Goal: Navigation & Orientation: Find specific page/section

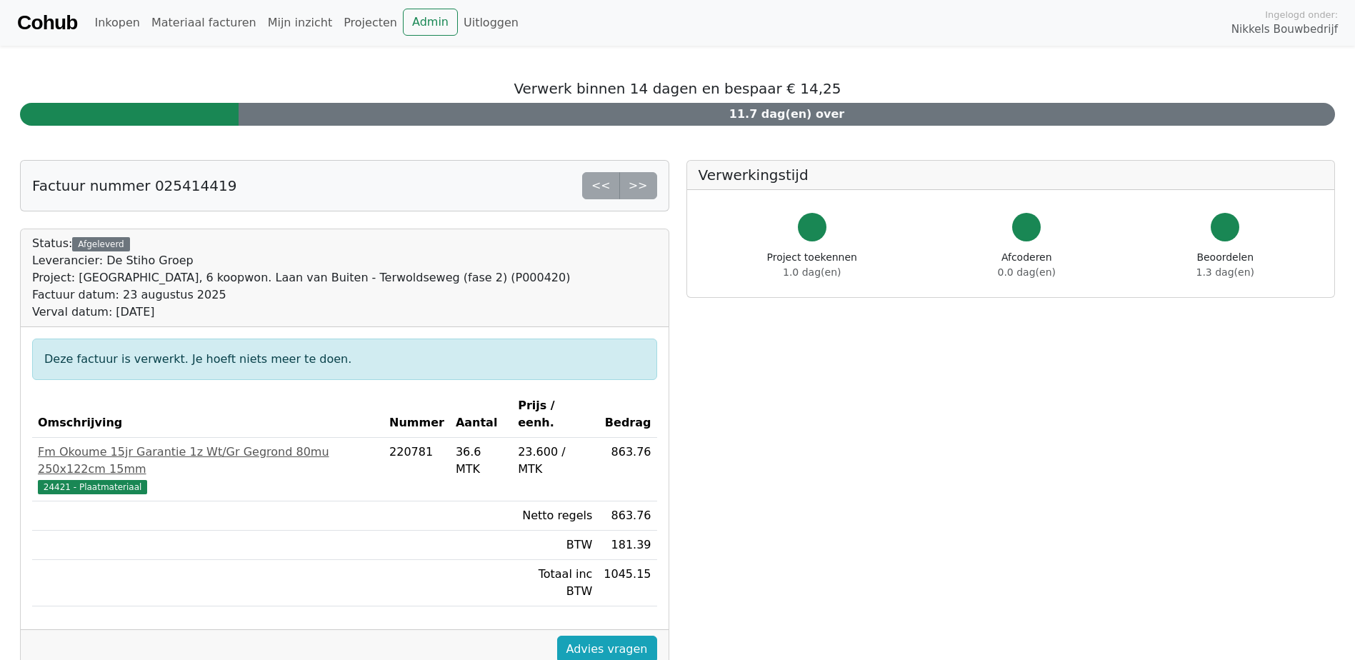
click at [645, 185] on div "<< >>" at bounding box center [619, 185] width 75 height 27
click at [608, 191] on div "<< >>" at bounding box center [619, 185] width 75 height 27
click at [632, 192] on div "<< >>" at bounding box center [619, 185] width 75 height 27
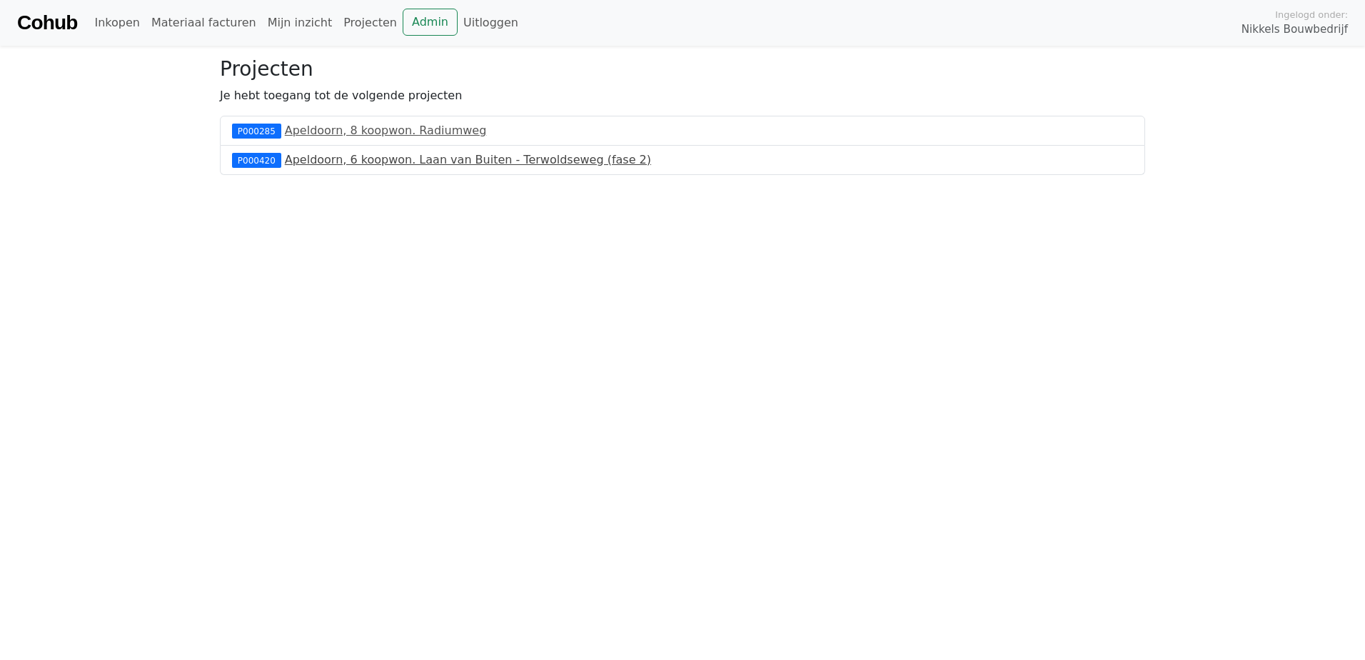
click at [446, 160] on link "Apeldoorn, 6 koopwon. Laan van Buiten - Terwoldseweg (fase 2)" at bounding box center [468, 160] width 366 height 14
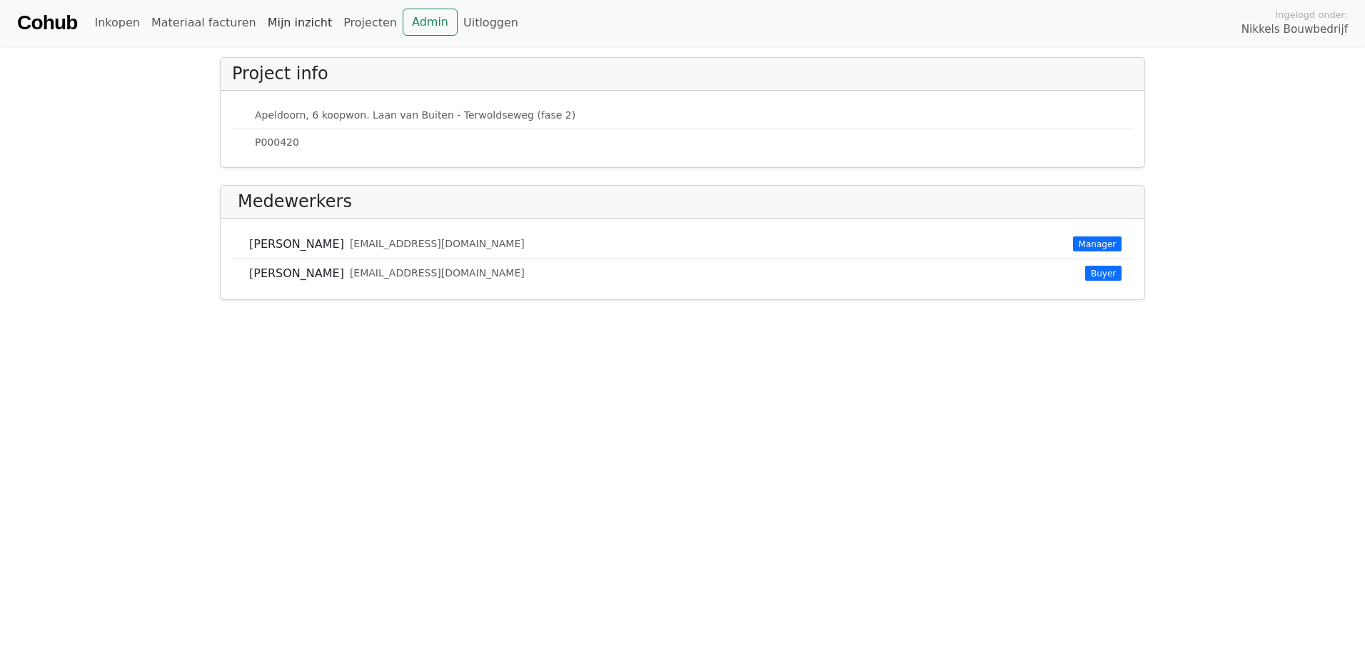
click at [271, 26] on link "Mijn inzicht" at bounding box center [300, 23] width 76 height 29
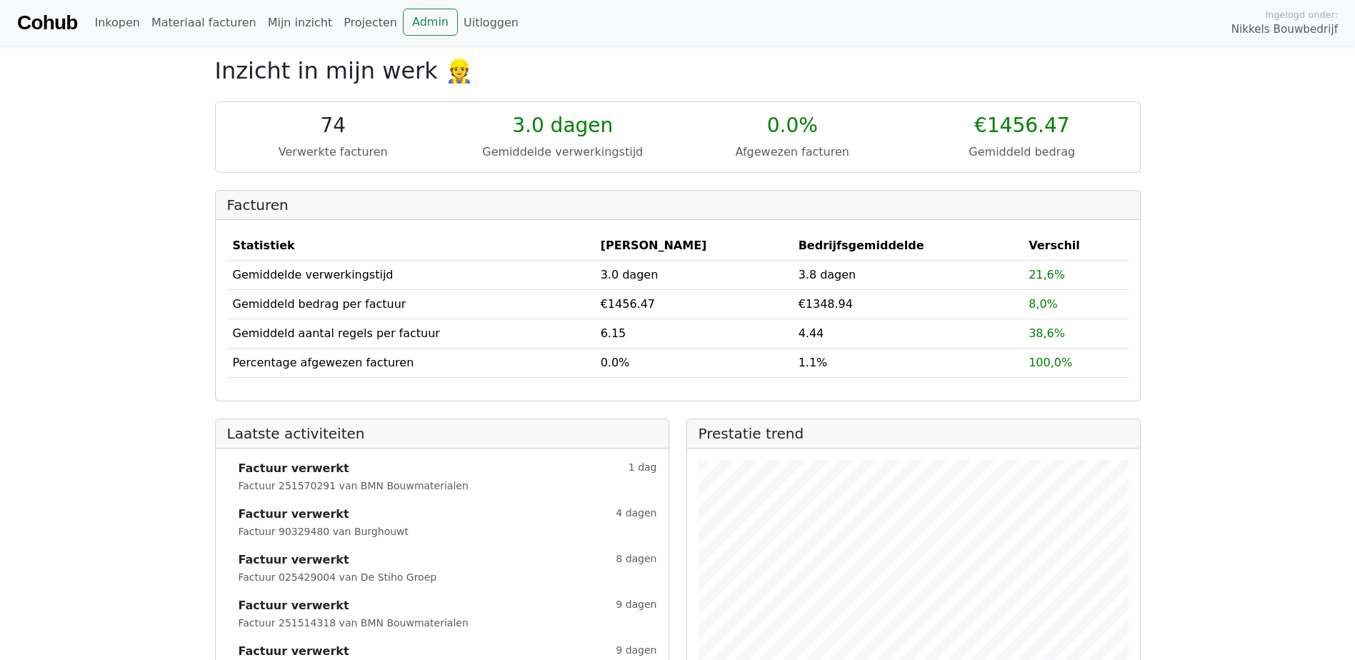
click at [331, 134] on div "74" at bounding box center [333, 126] width 213 height 24
click at [211, 24] on link "Materiaal facturen" at bounding box center [204, 23] width 116 height 29
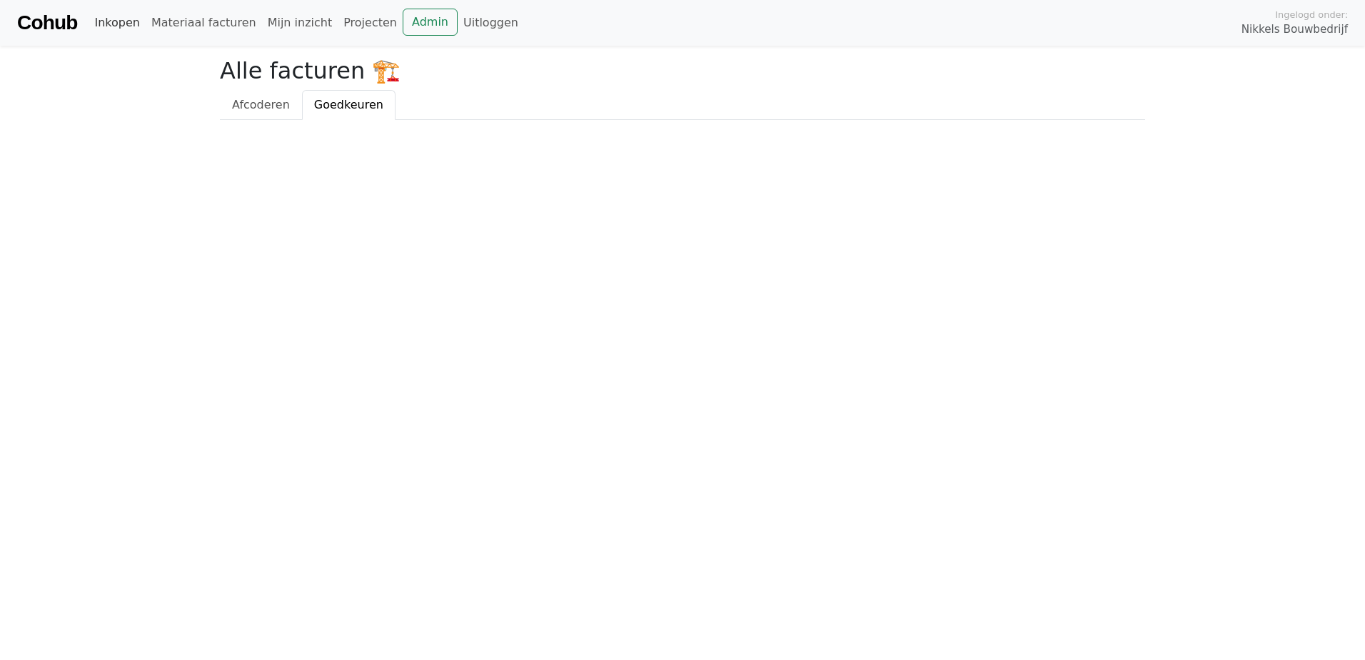
click at [127, 25] on link "Inkopen" at bounding box center [117, 23] width 56 height 29
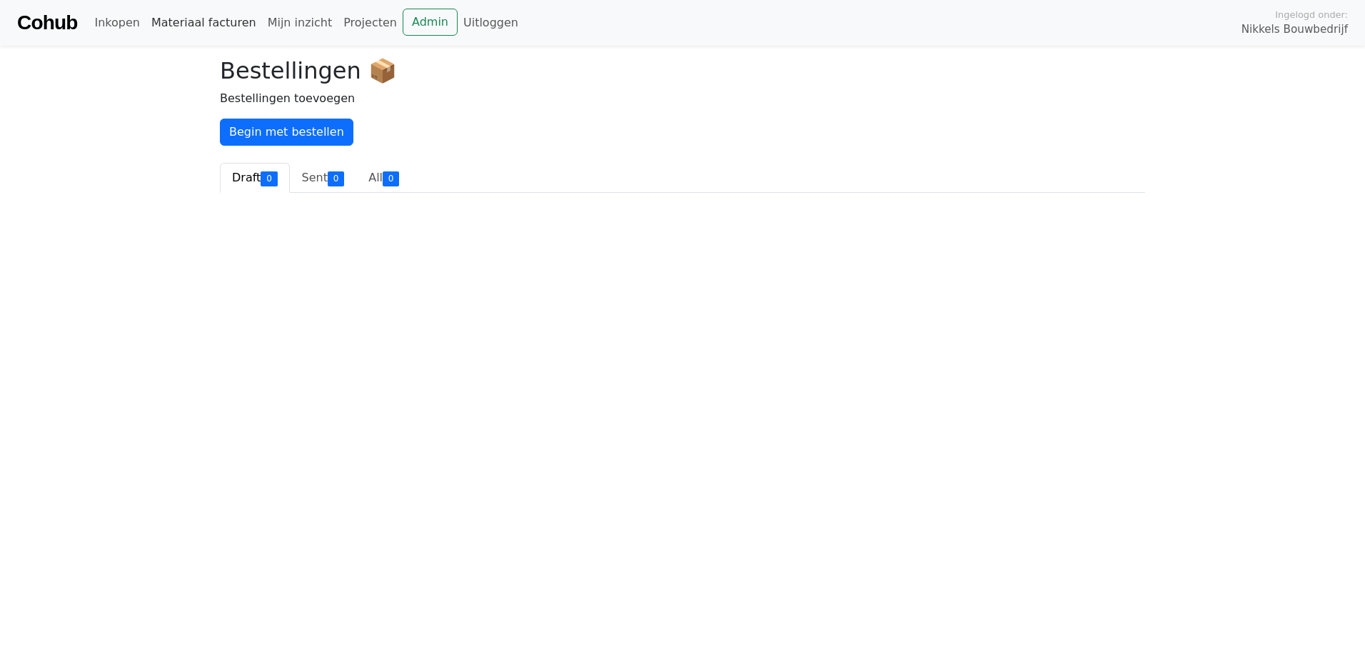
click at [182, 29] on link "Materiaal facturen" at bounding box center [204, 23] width 116 height 29
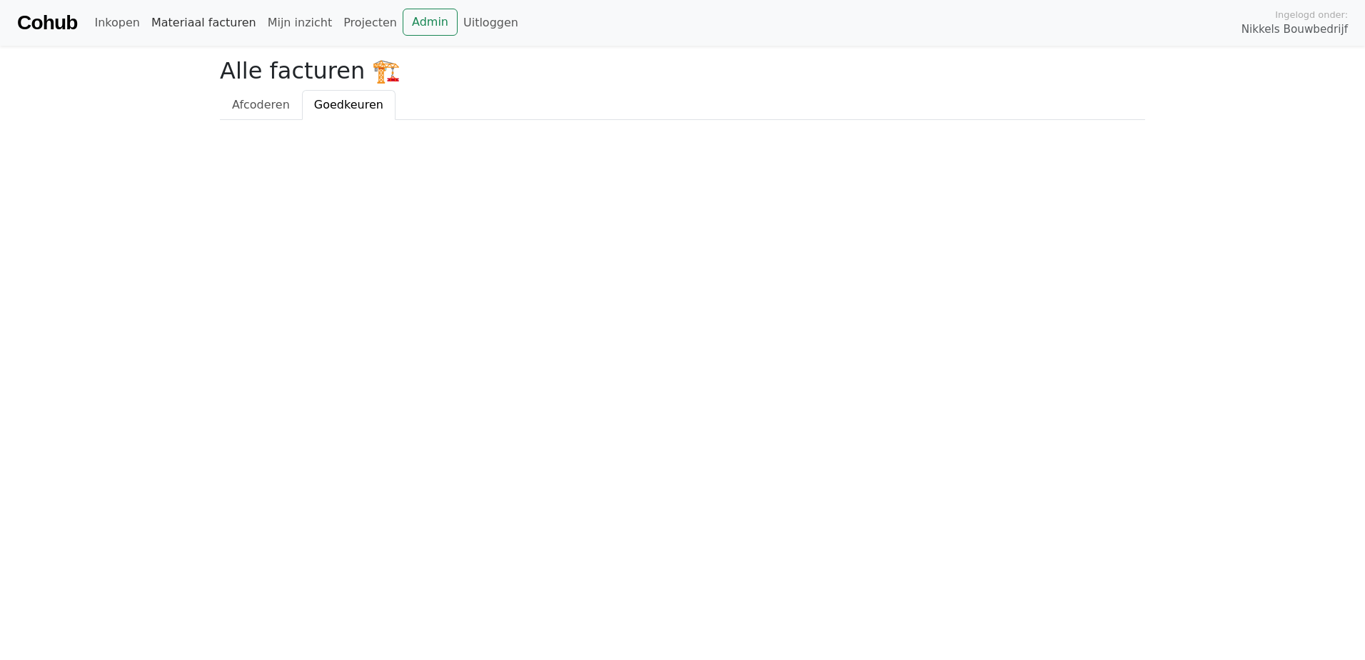
click at [215, 23] on link "Materiaal facturen" at bounding box center [204, 23] width 116 height 29
click at [282, 21] on link "Mijn inzicht" at bounding box center [300, 23] width 76 height 29
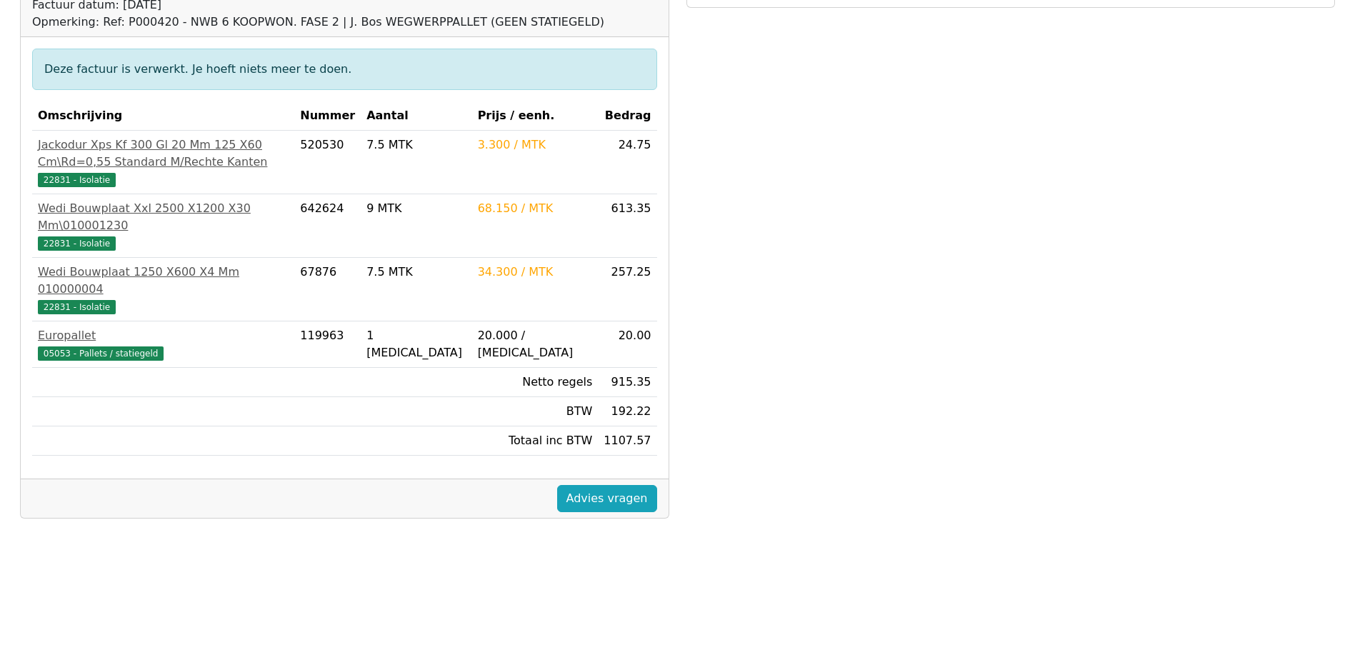
scroll to position [357, 0]
